Goal: Transaction & Acquisition: Purchase product/service

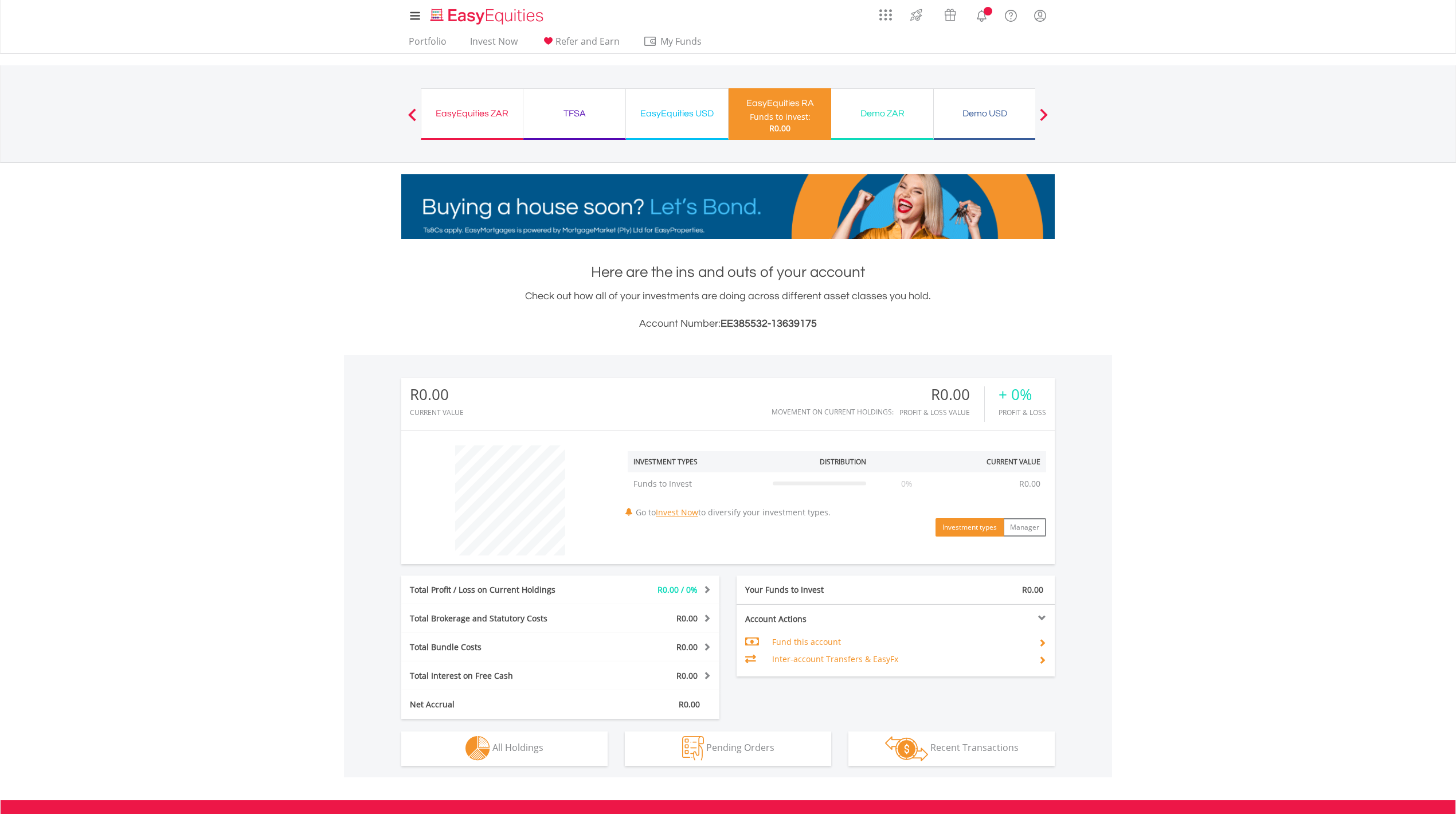
scroll to position [110, 218]
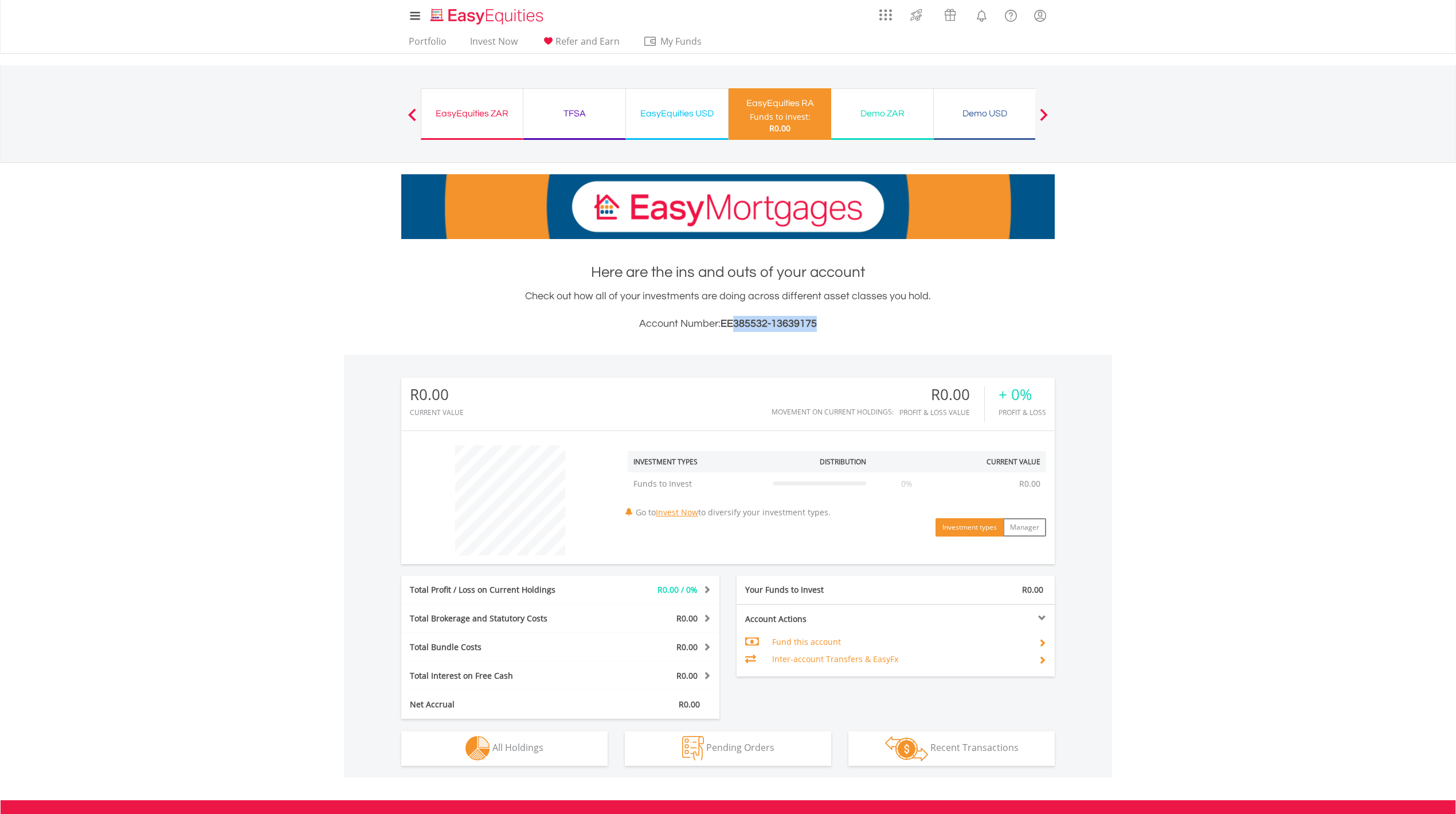
drag, startPoint x: 735, startPoint y: 321, endPoint x: 835, endPoint y: 323, distance: 100.0
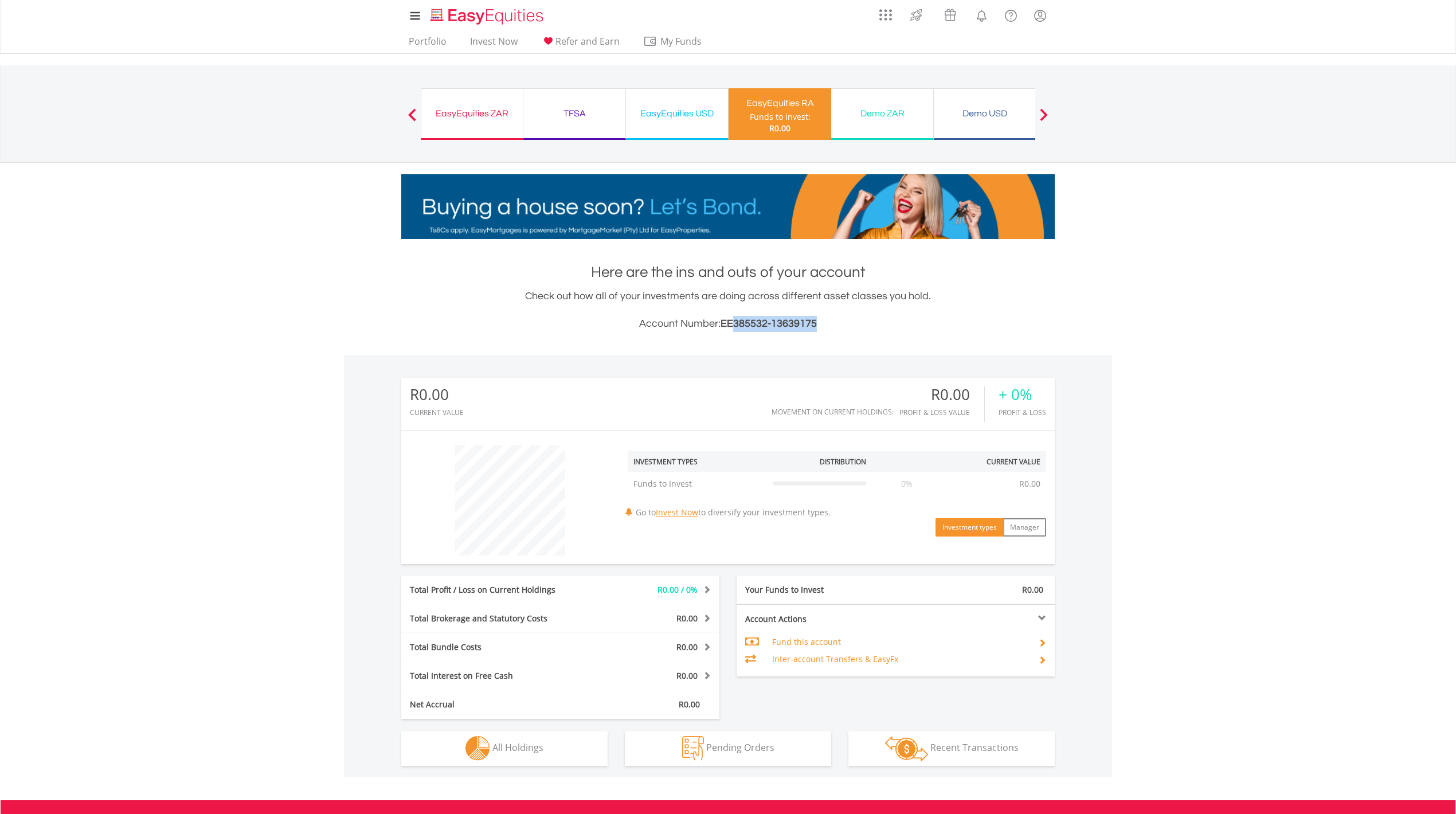
click at [835, 323] on h3 "Account Number: EE385532-13639175" at bounding box center [728, 323] width 654 height 16
copy span "385532-13639175"
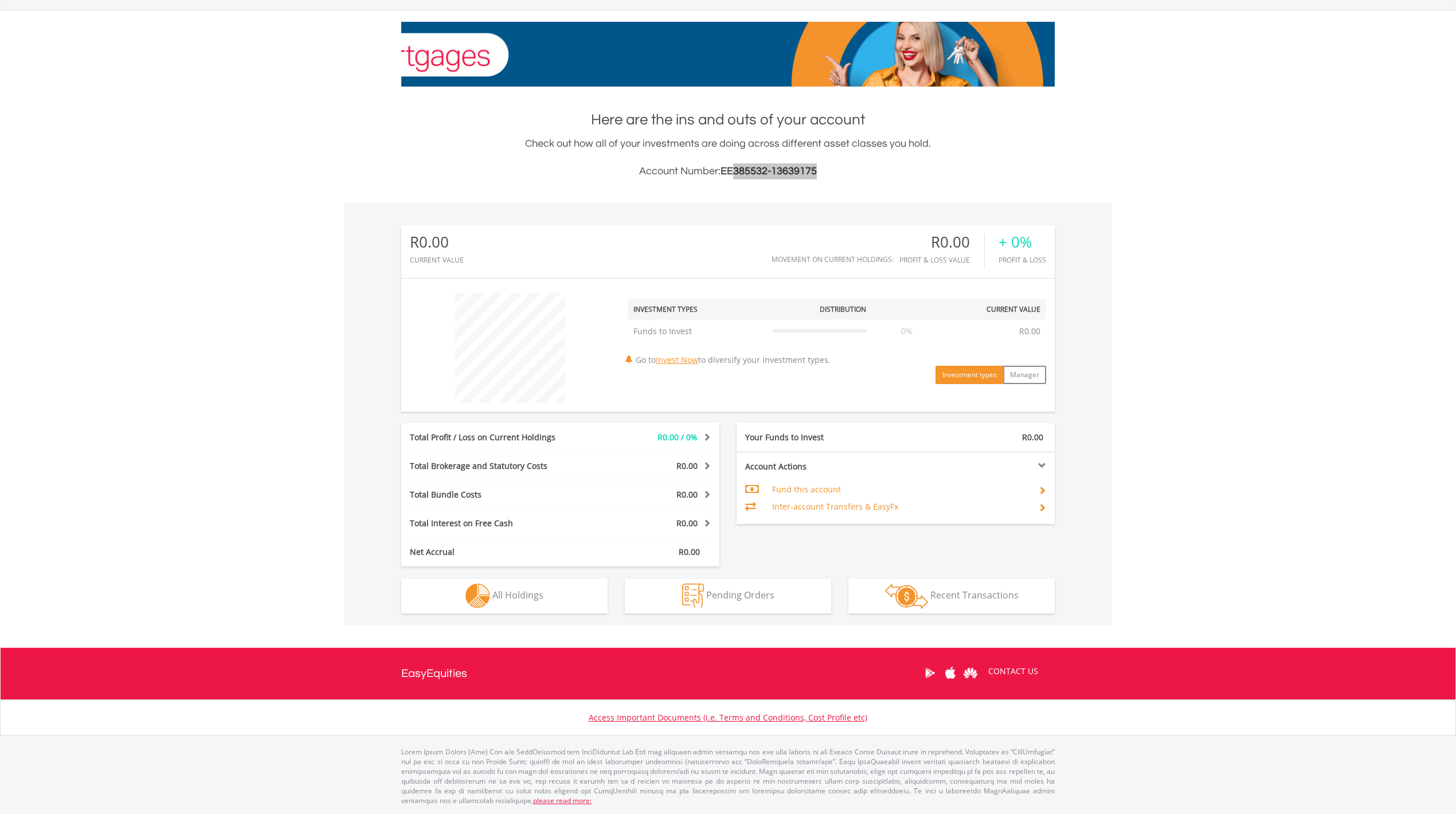
scroll to position [0, 0]
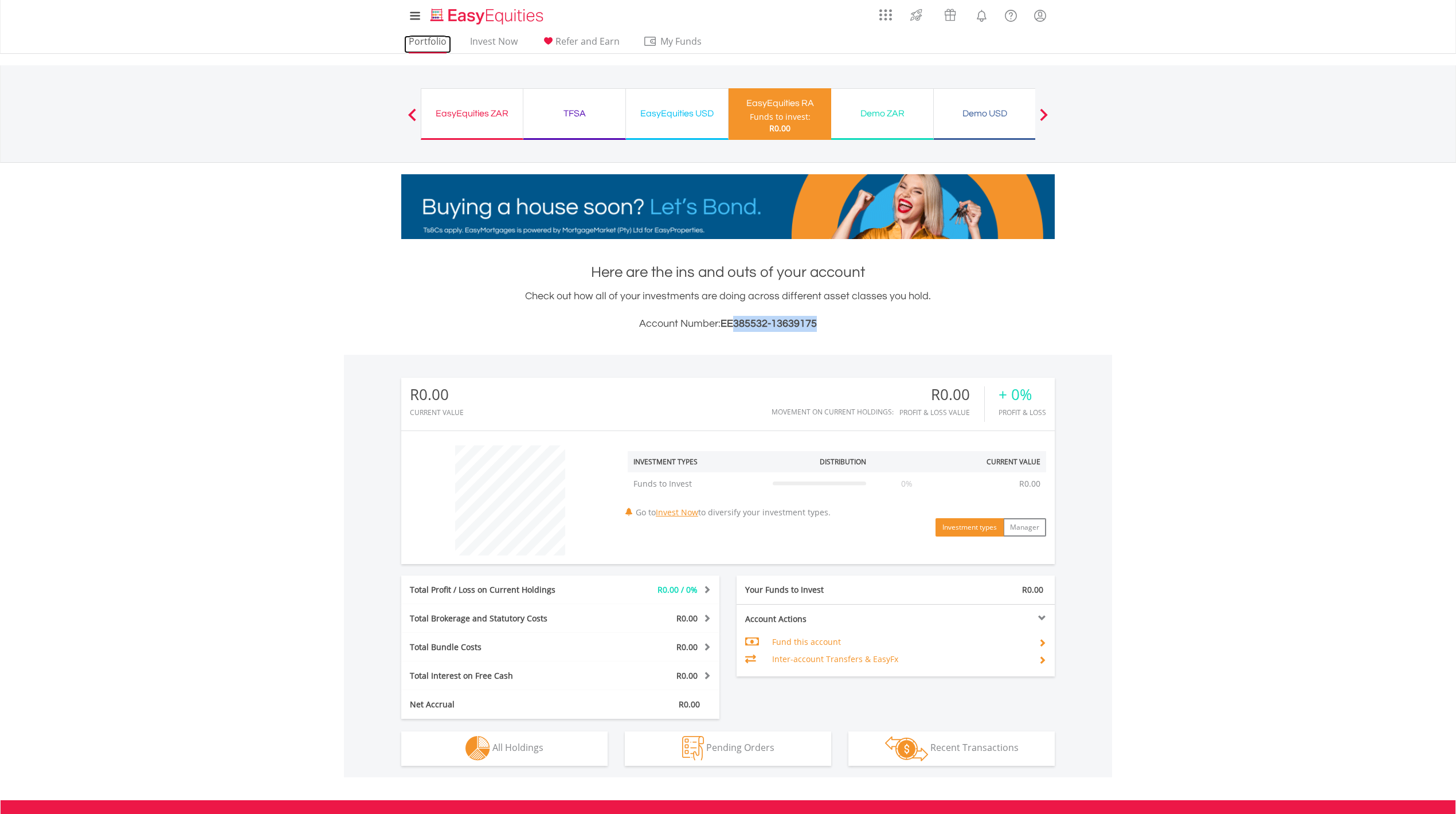
click at [428, 42] on link "Portfolio" at bounding box center [427, 45] width 47 height 18
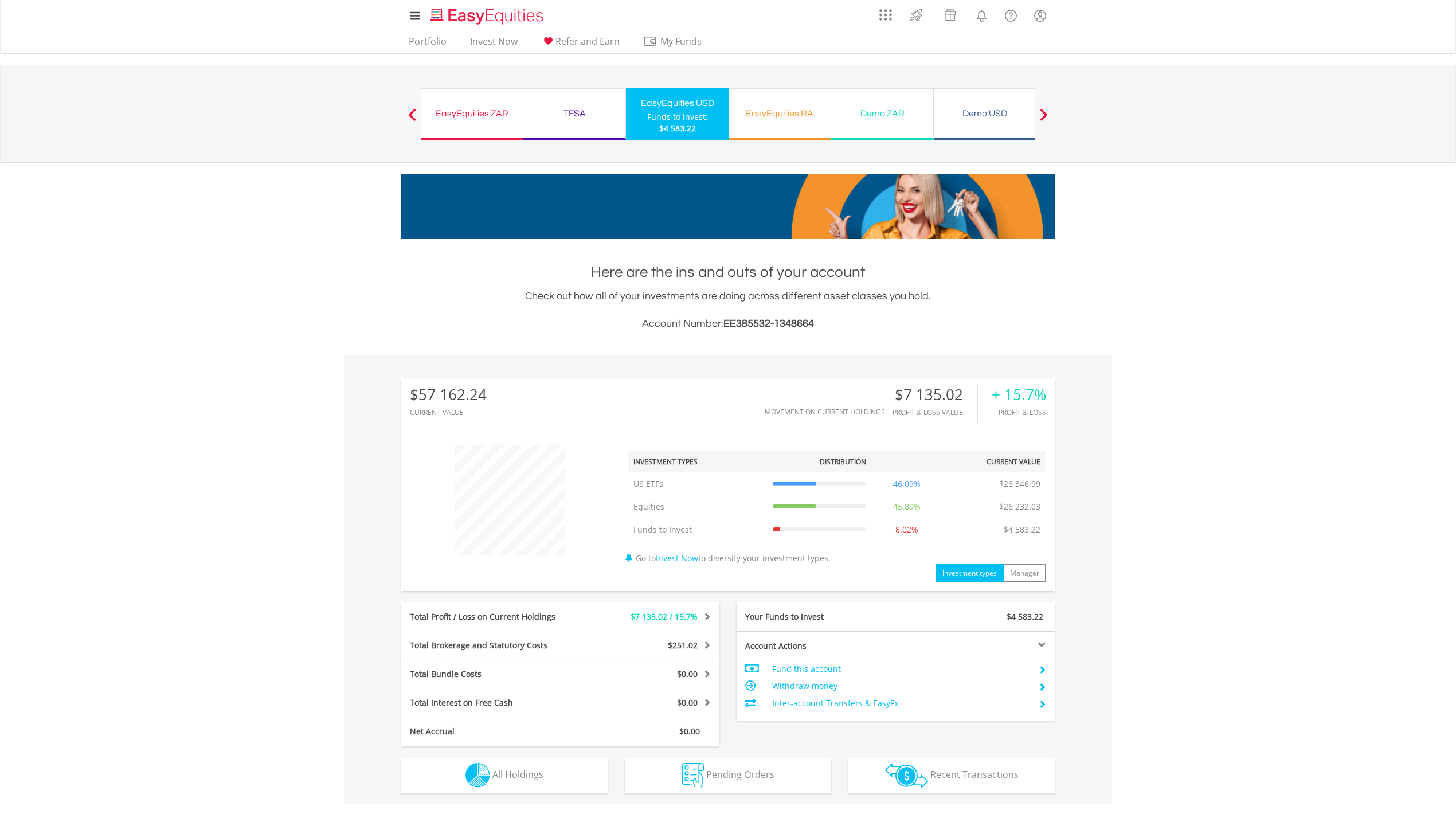
scroll to position [179, 0]
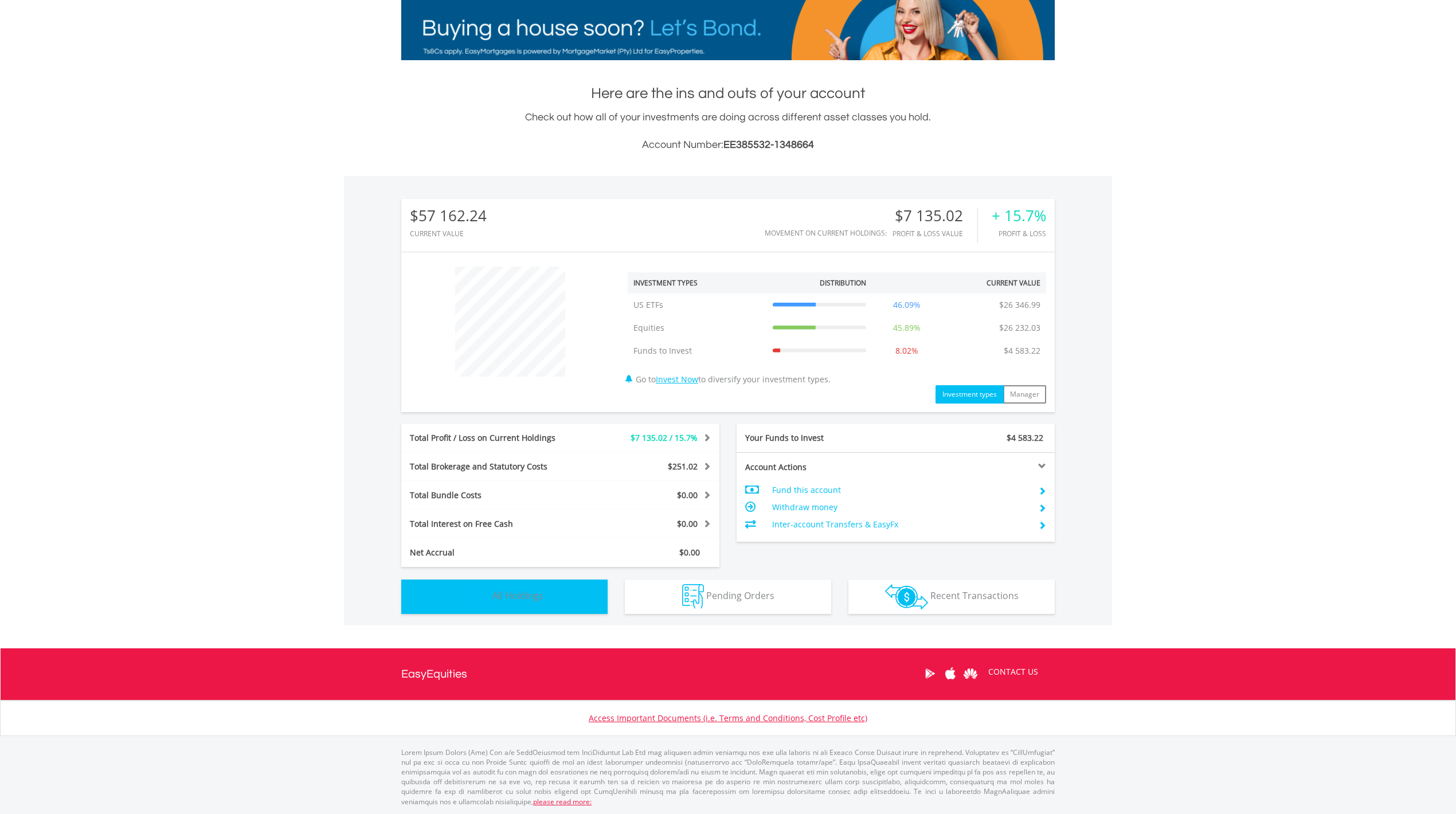
click at [514, 597] on span "All Holdings" at bounding box center [518, 596] width 51 height 13
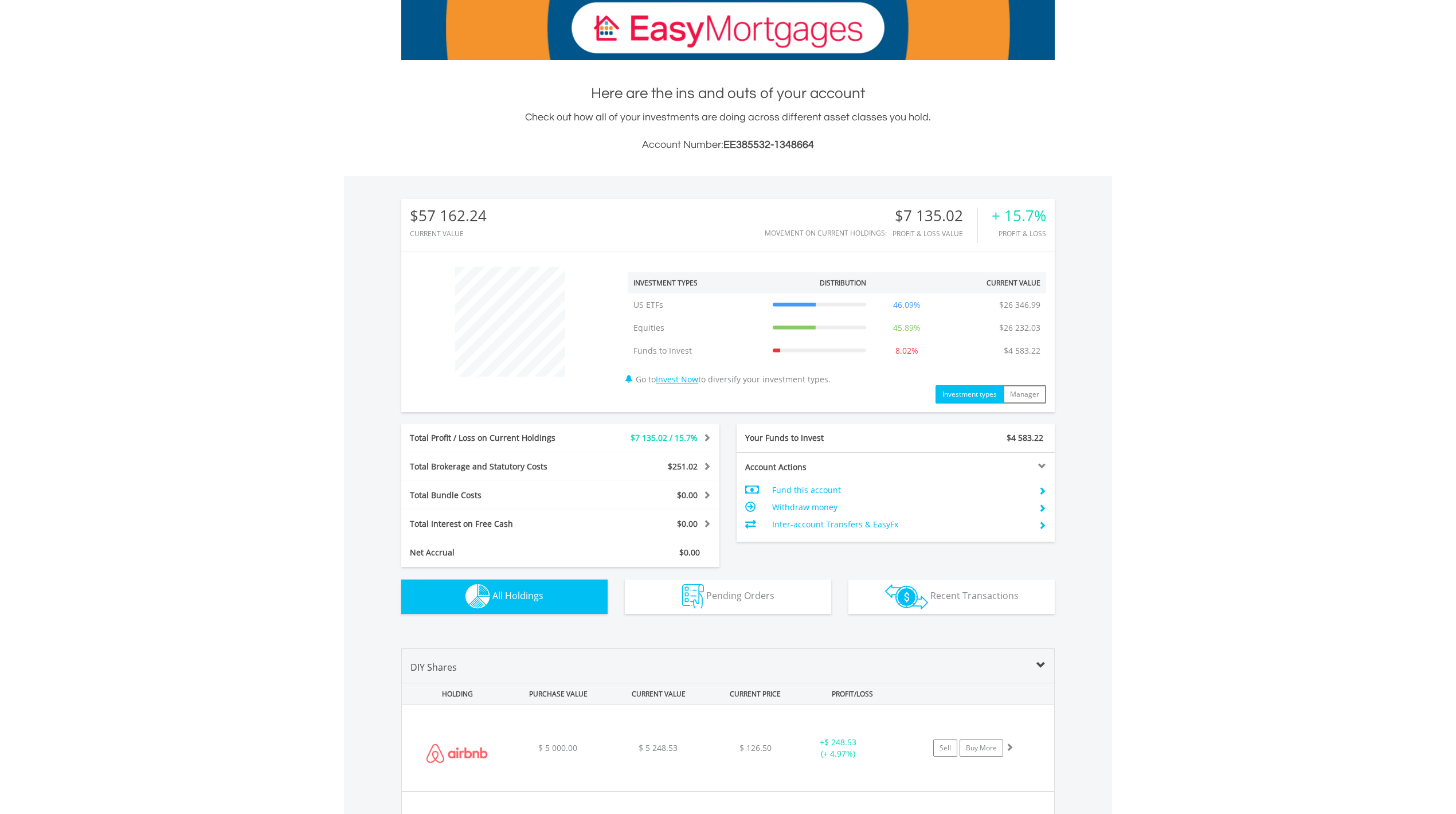
scroll to position [700, 0]
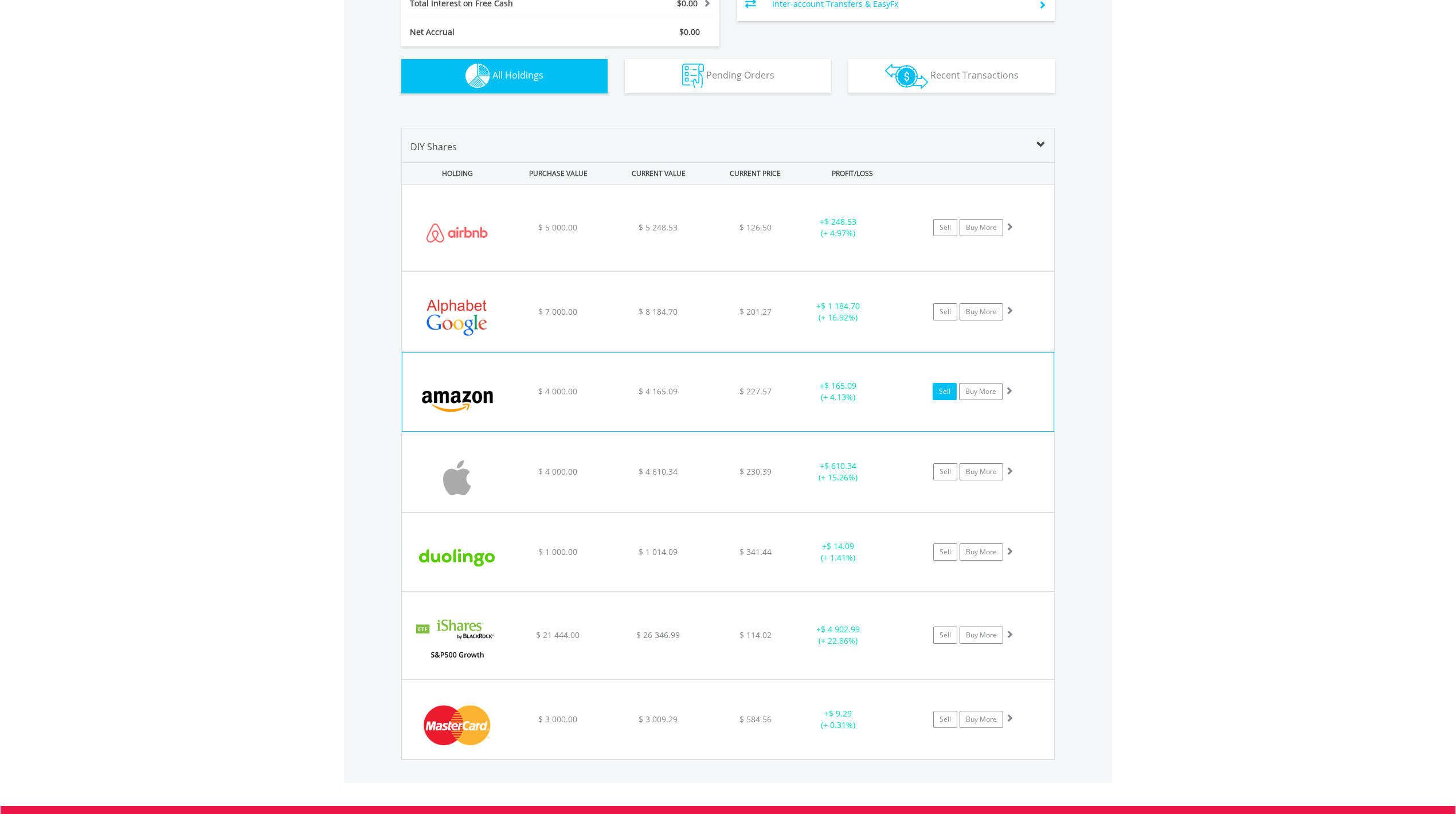
click at [945, 390] on link "Sell" at bounding box center [945, 391] width 24 height 17
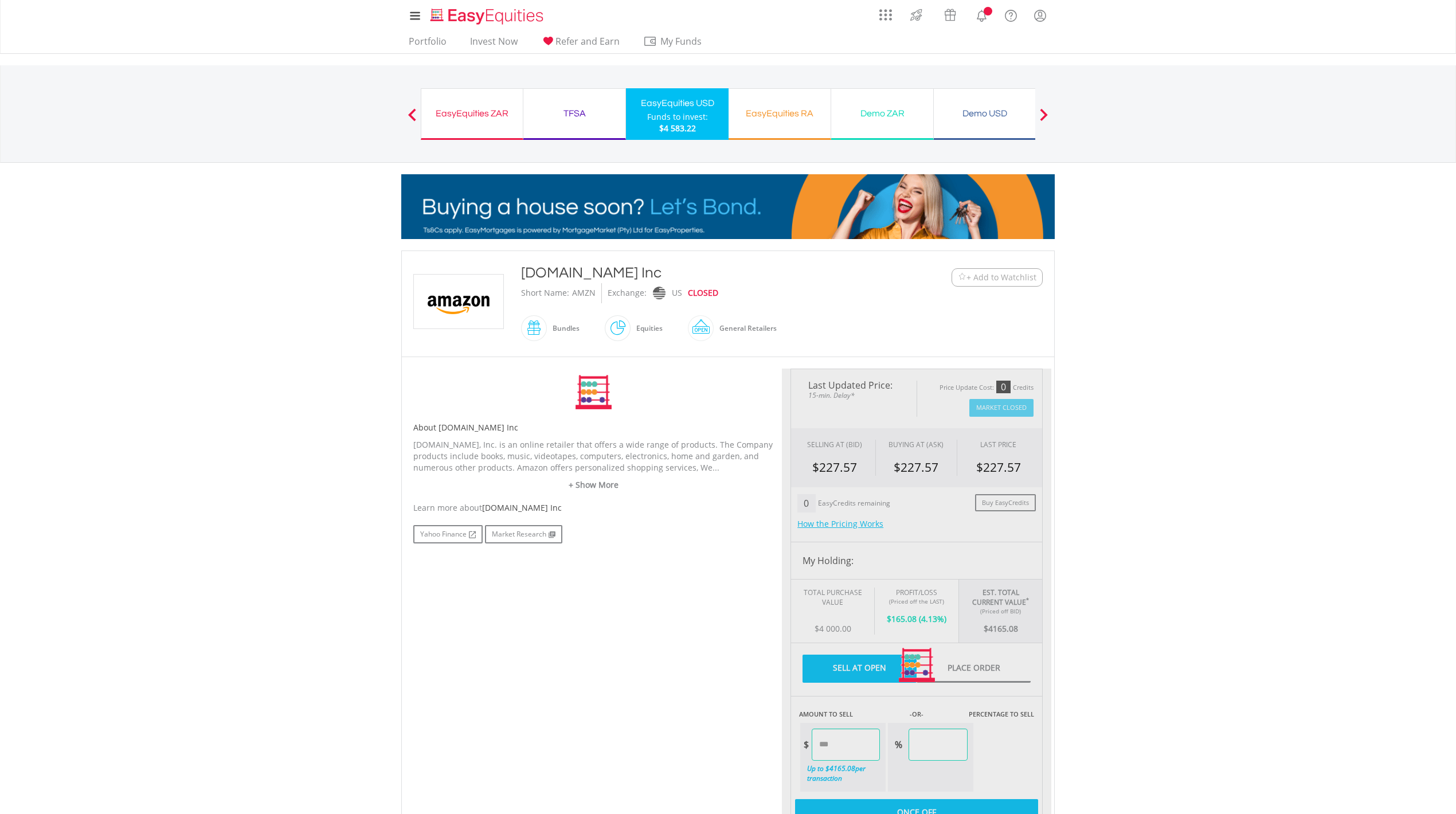
type input "*******"
type input "******"
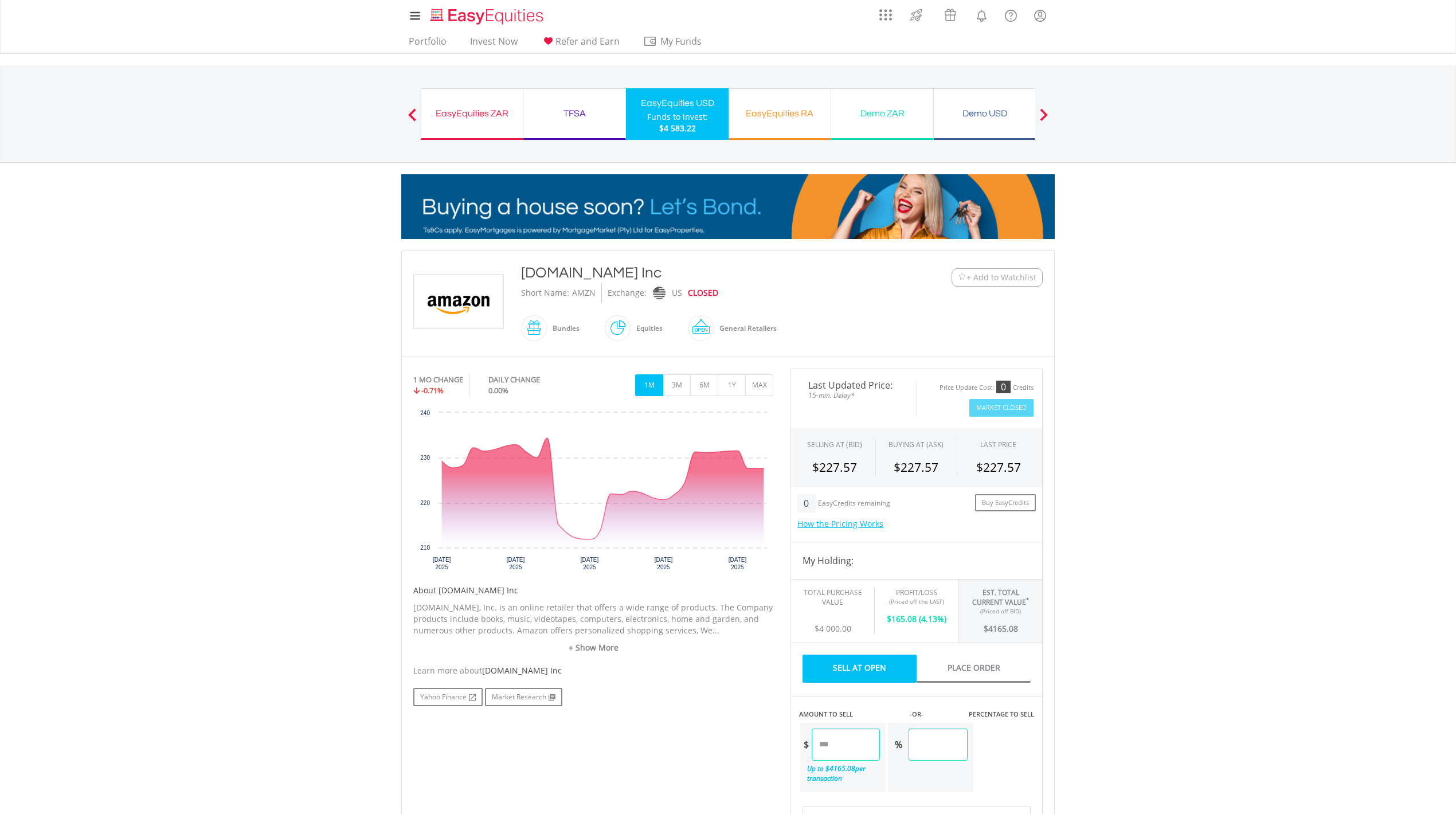
click at [461, 109] on div "EasyEquities ZAR" at bounding box center [472, 113] width 88 height 16
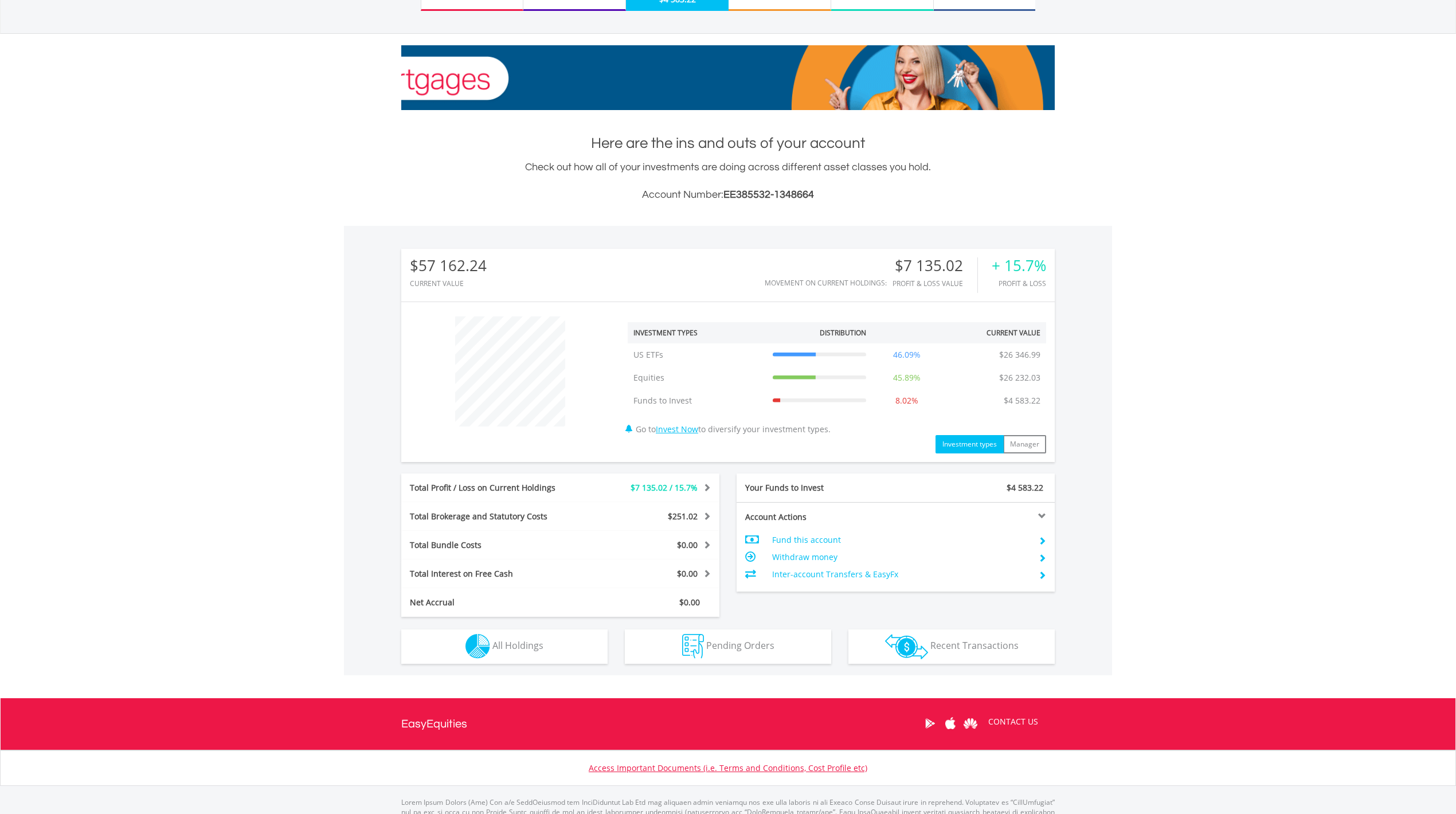
scroll to position [153, 0]
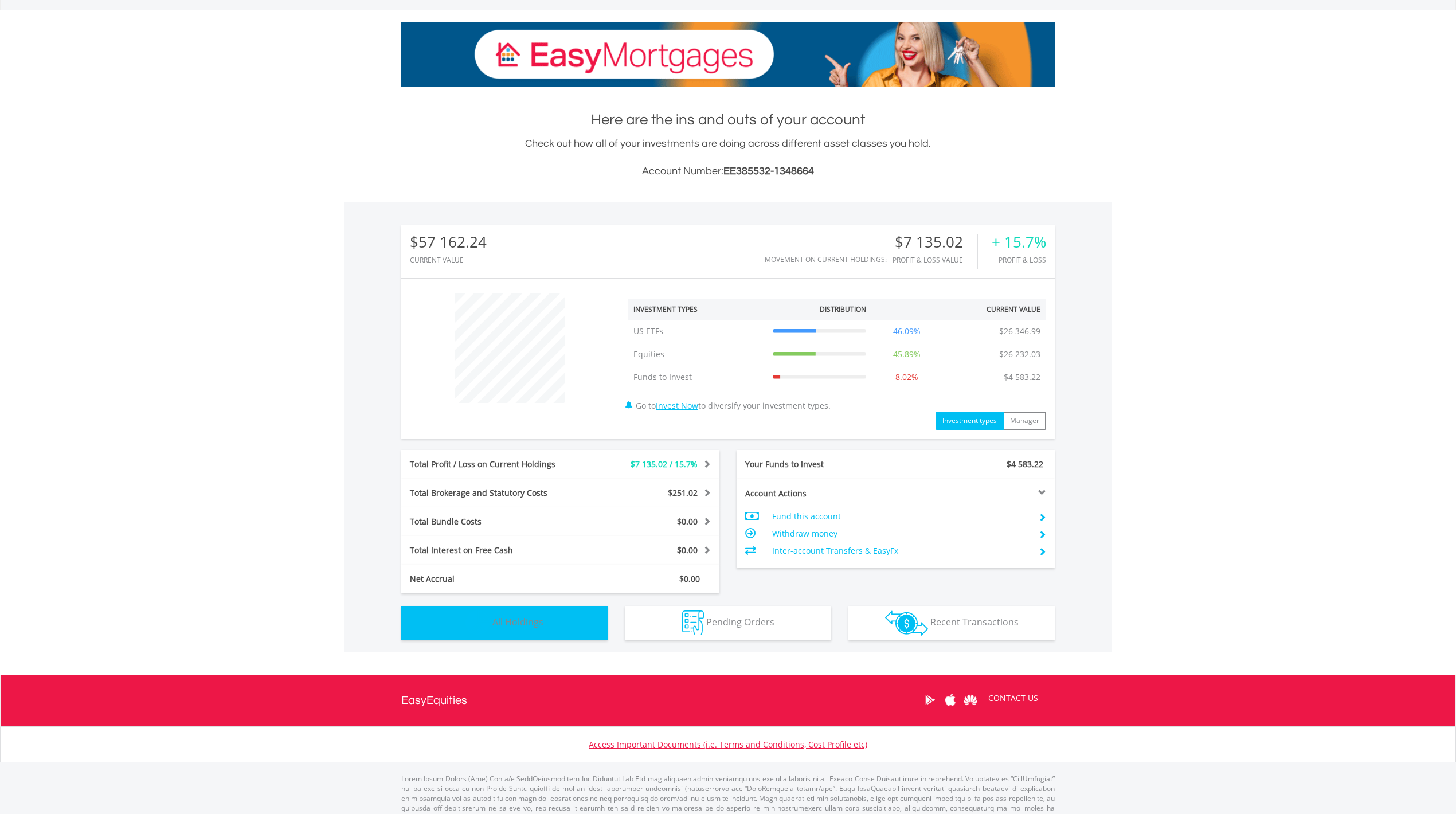
click at [499, 624] on span "All Holdings" at bounding box center [518, 622] width 51 height 13
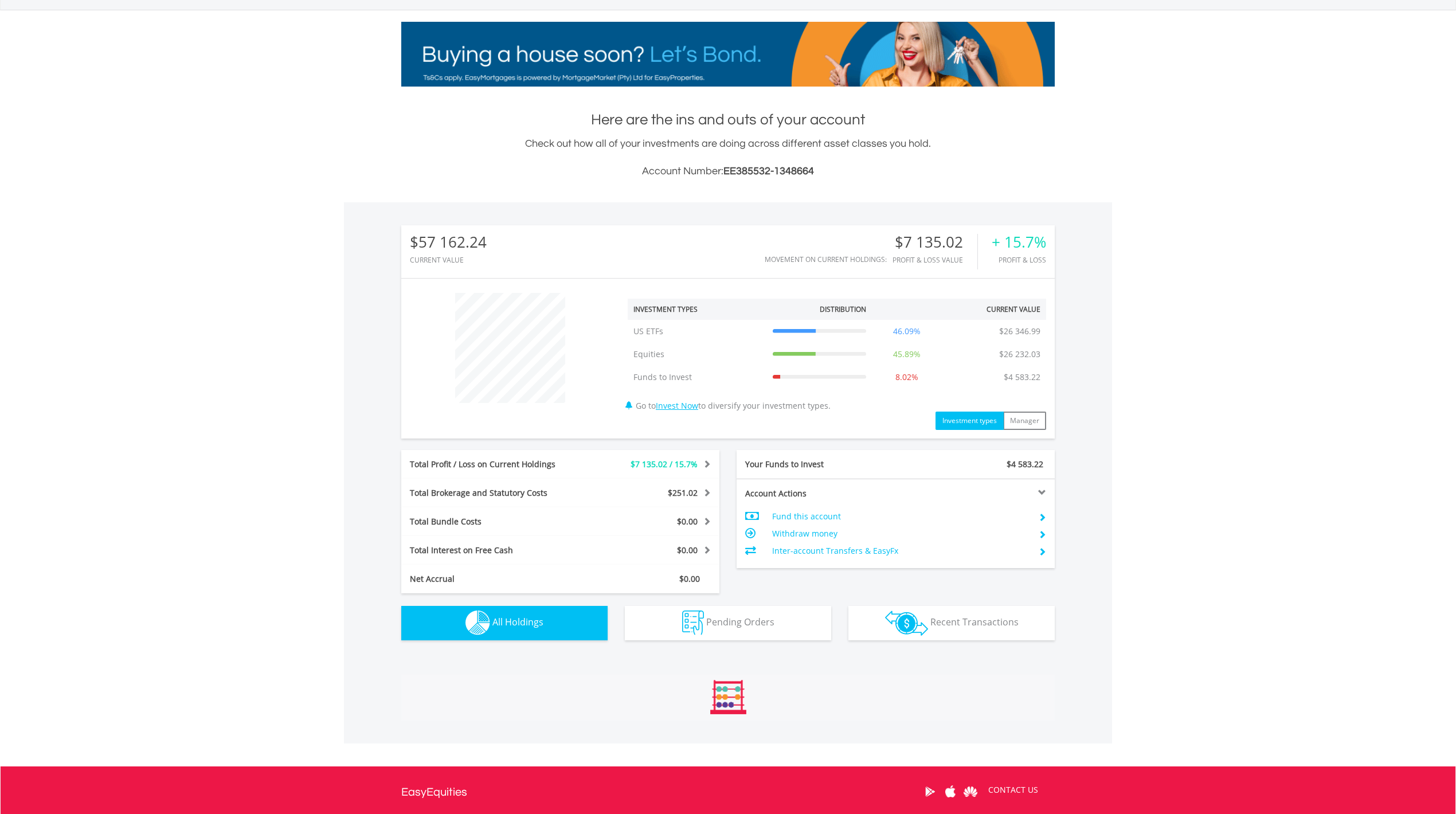
scroll to position [827, 0]
